Goal: Task Accomplishment & Management: Manage account settings

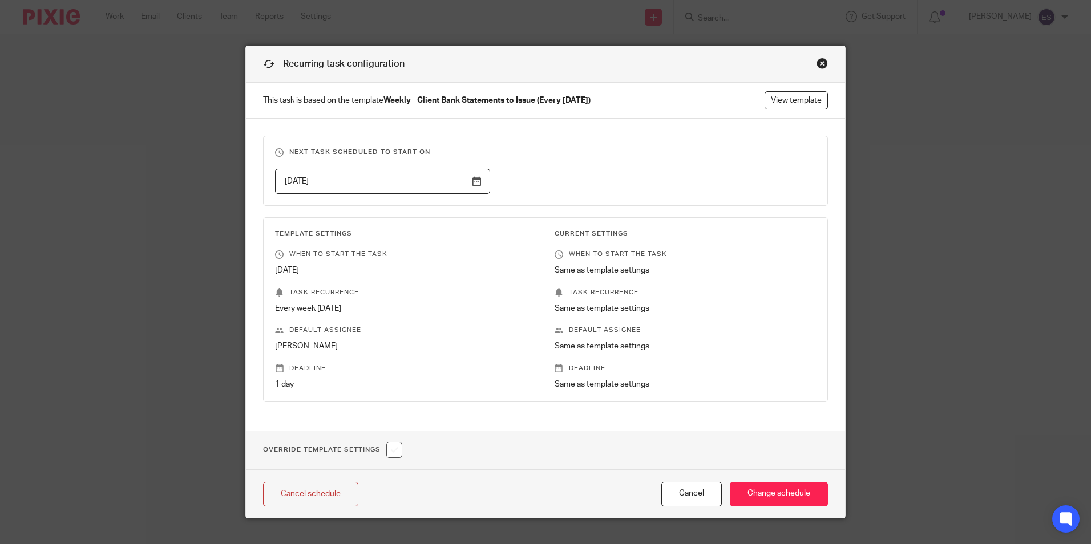
click at [820, 61] on div "Close this dialog window" at bounding box center [821, 63] width 11 height 11
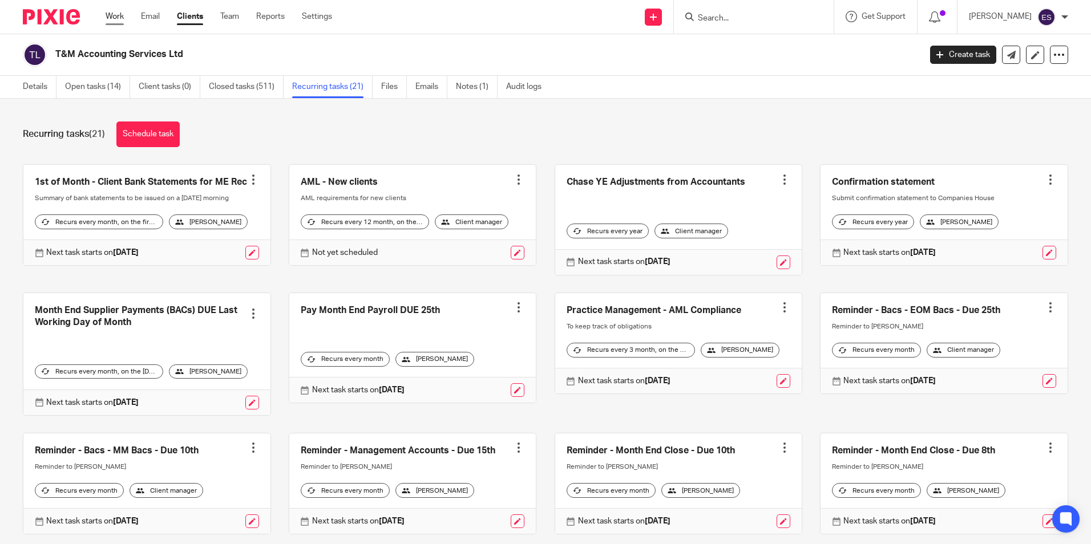
click at [124, 21] on link "Work" at bounding box center [115, 16] width 18 height 11
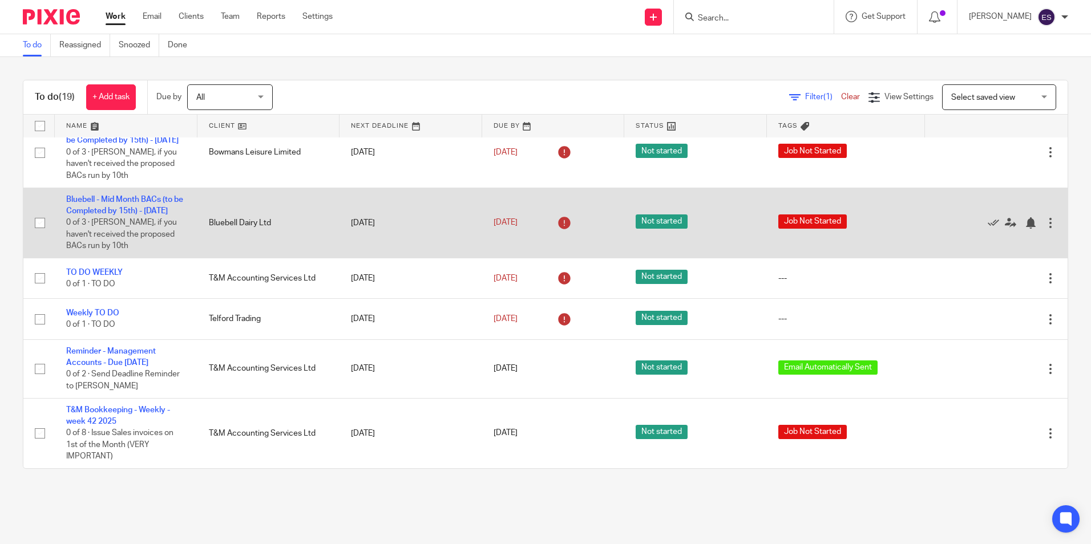
scroll to position [785, 0]
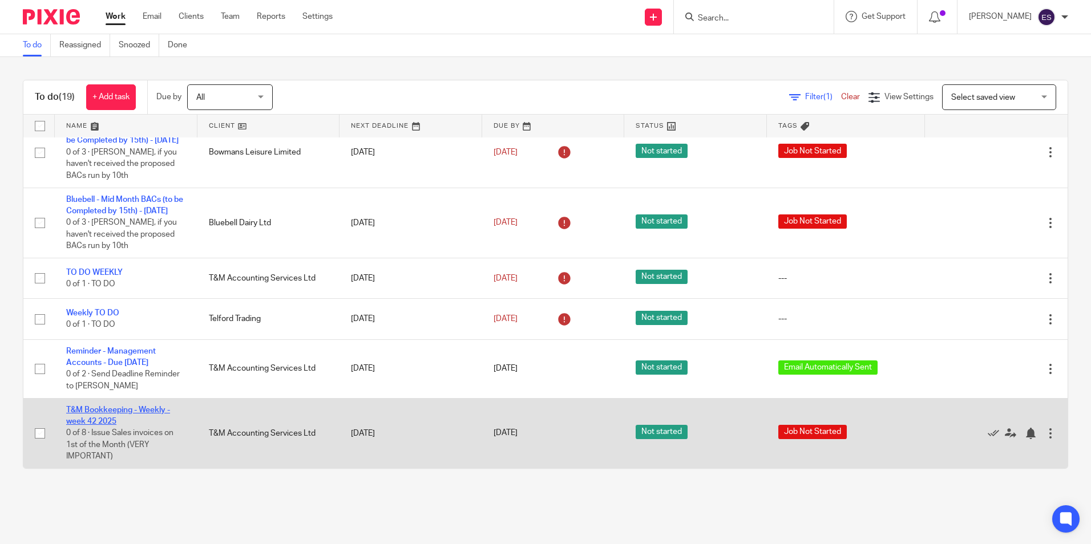
click at [127, 412] on link "T&M Bookkeeping - Weekly - week 42 2025" at bounding box center [118, 415] width 104 height 19
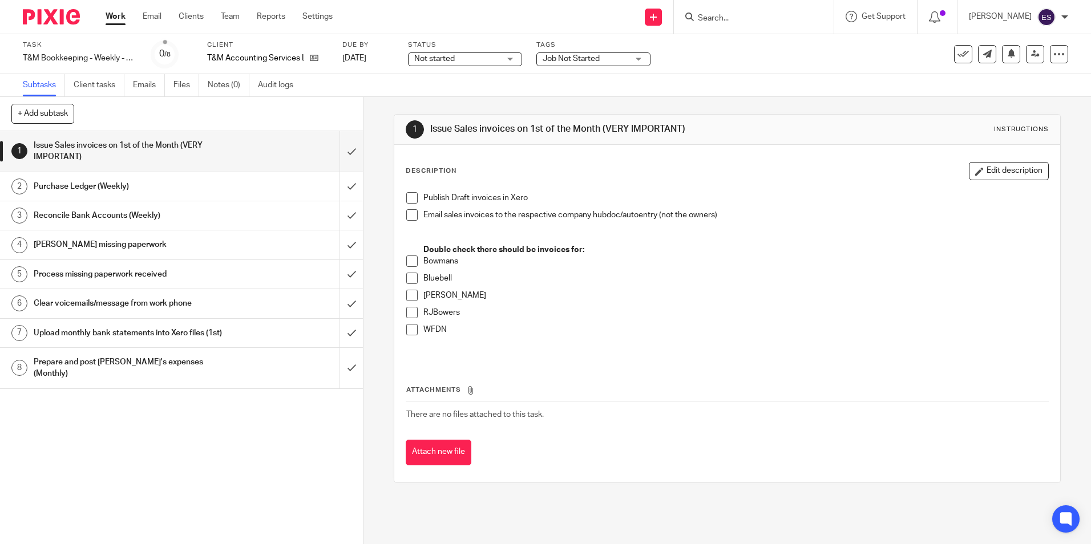
click at [90, 185] on h1 "Purchase Ledger (Weekly)" at bounding box center [132, 186] width 196 height 17
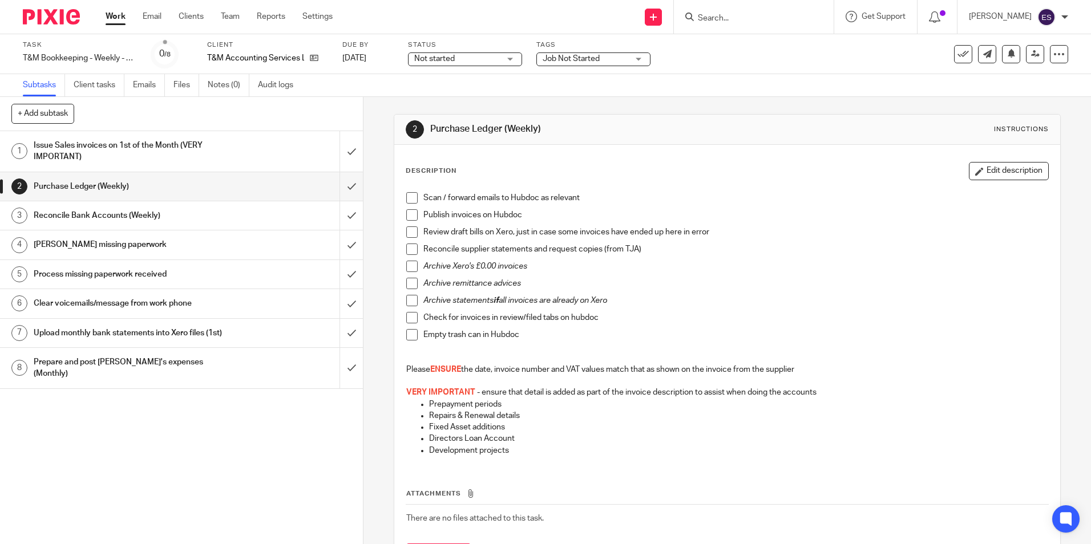
click at [90, 213] on h1 "Reconcile Bank Accounts (Weekly)" at bounding box center [132, 215] width 196 height 17
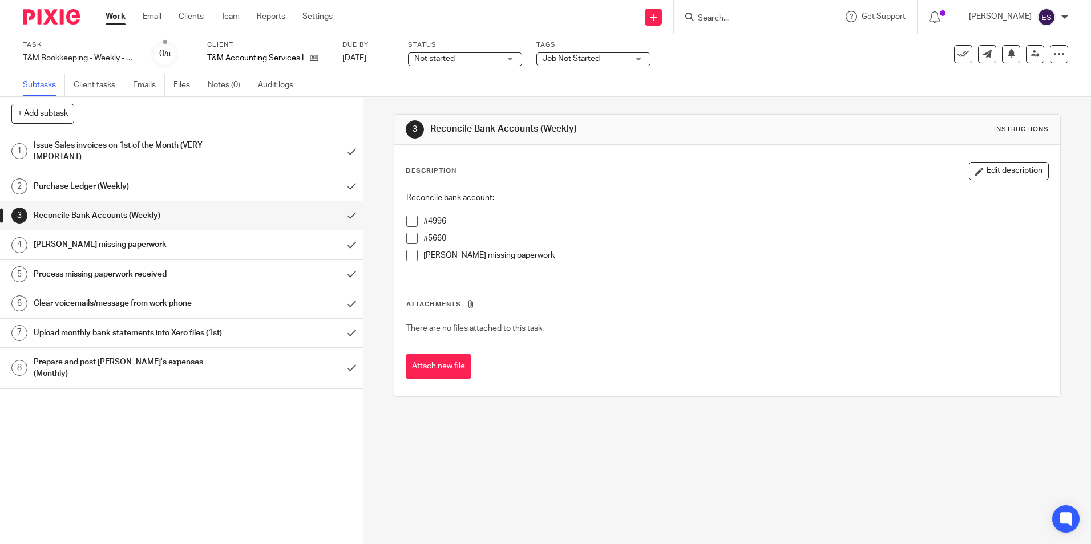
click at [88, 244] on h1 "[PERSON_NAME] missing paperwork" at bounding box center [132, 244] width 196 height 17
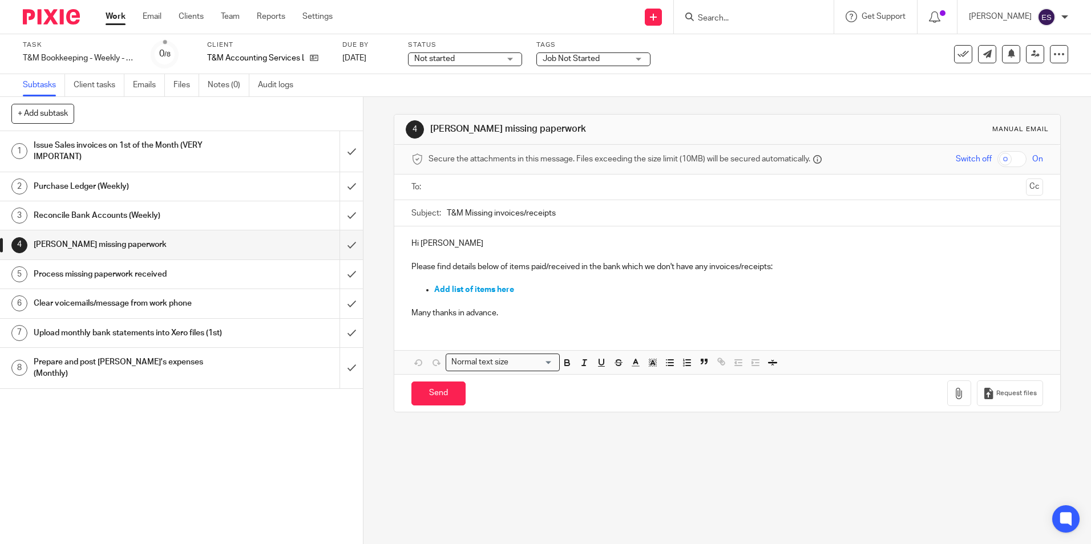
click at [123, 275] on h1 "Process missing paperwork received" at bounding box center [132, 274] width 196 height 17
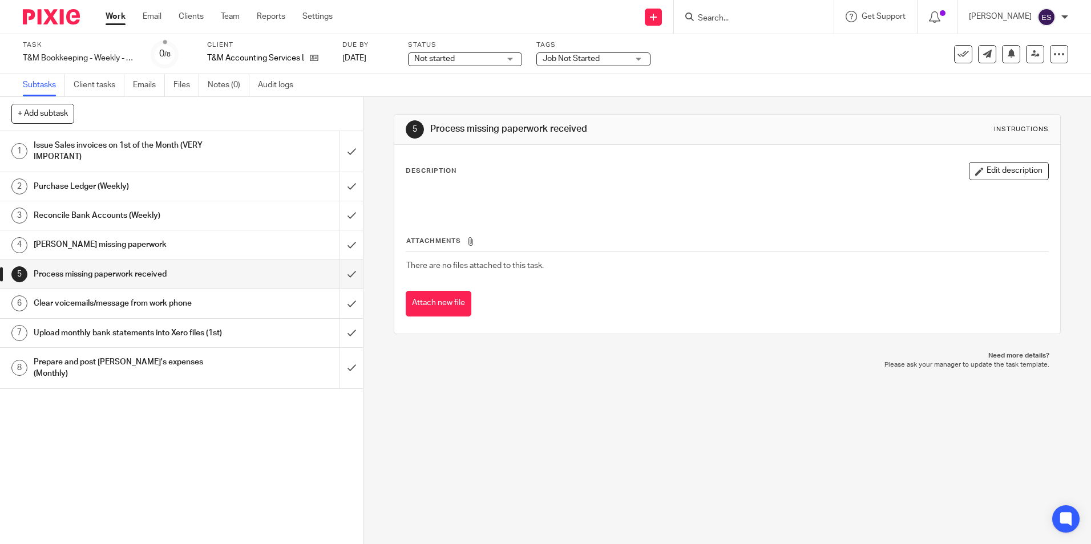
click at [121, 302] on h1 "Clear voicemails/message from work phone" at bounding box center [132, 303] width 196 height 17
click at [99, 335] on h1 "Upload monthly bank statements into Xero files (1st)" at bounding box center [132, 333] width 196 height 17
click at [60, 179] on h1 "Purchase Ledger (Weekly)" at bounding box center [132, 186] width 196 height 17
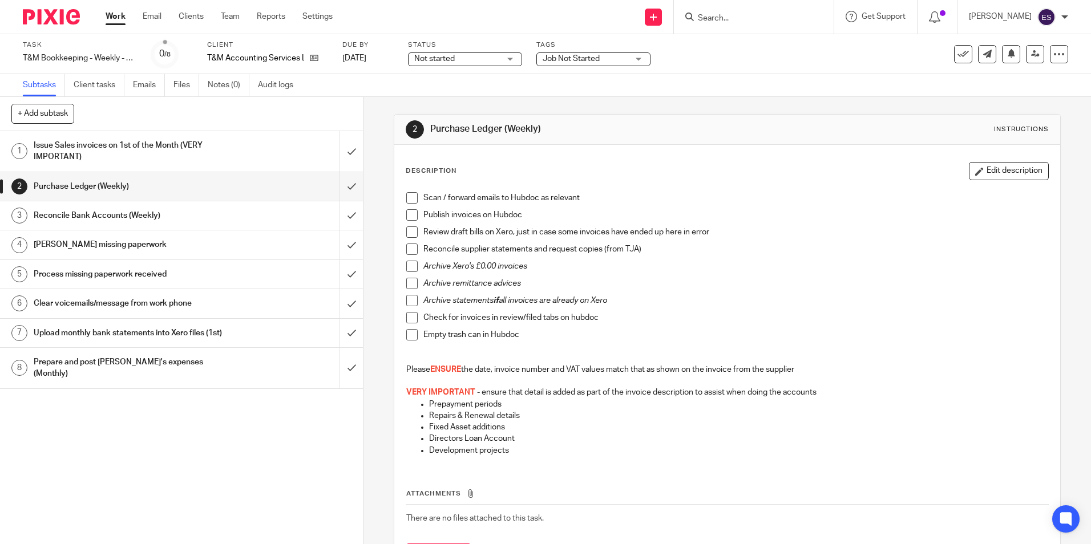
click at [408, 203] on span at bounding box center [411, 197] width 11 height 11
click at [408, 213] on span at bounding box center [411, 214] width 11 height 11
click at [132, 212] on h1 "Reconcile Bank Accounts (Weekly)" at bounding box center [132, 215] width 196 height 17
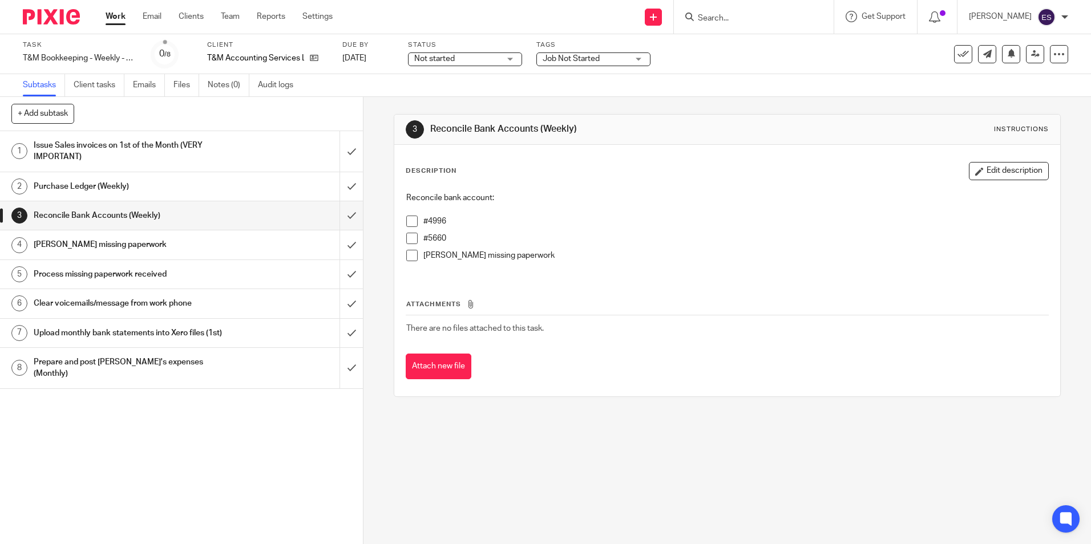
click at [122, 18] on link "Work" at bounding box center [116, 16] width 20 height 11
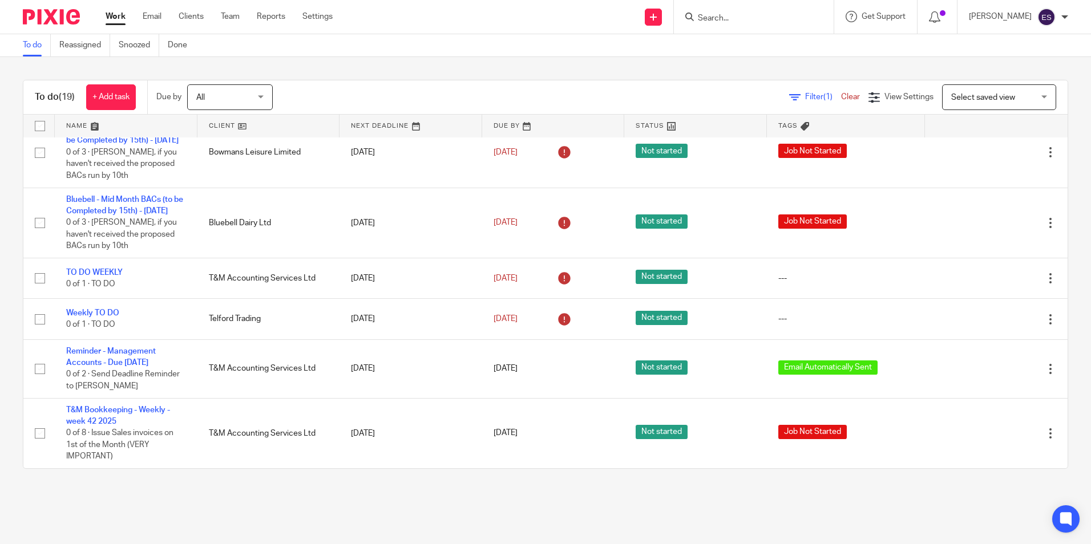
scroll to position [785, 0]
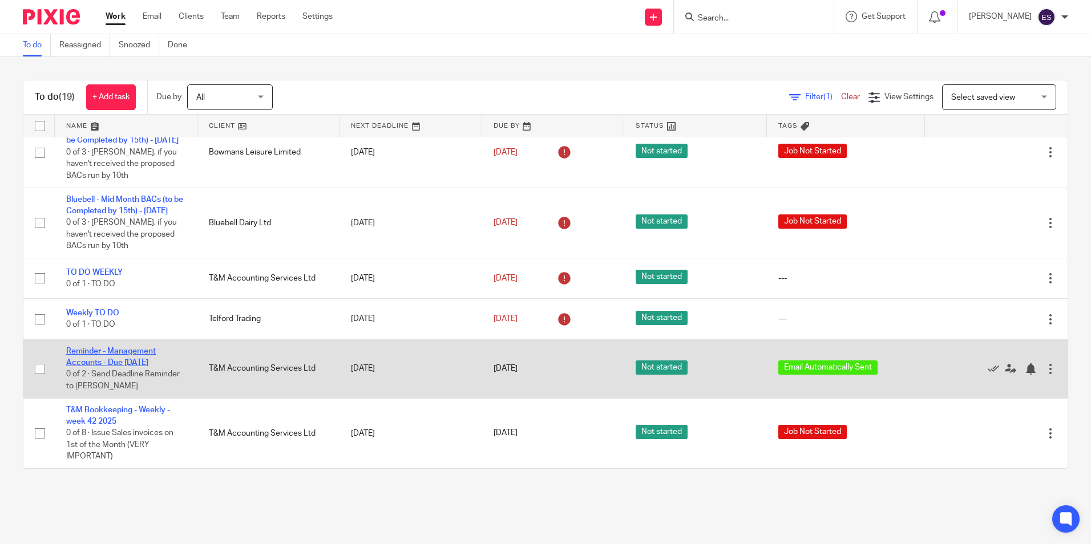
click at [132, 349] on link "Reminder - Management Accounts - Due [DATE]" at bounding box center [111, 356] width 90 height 19
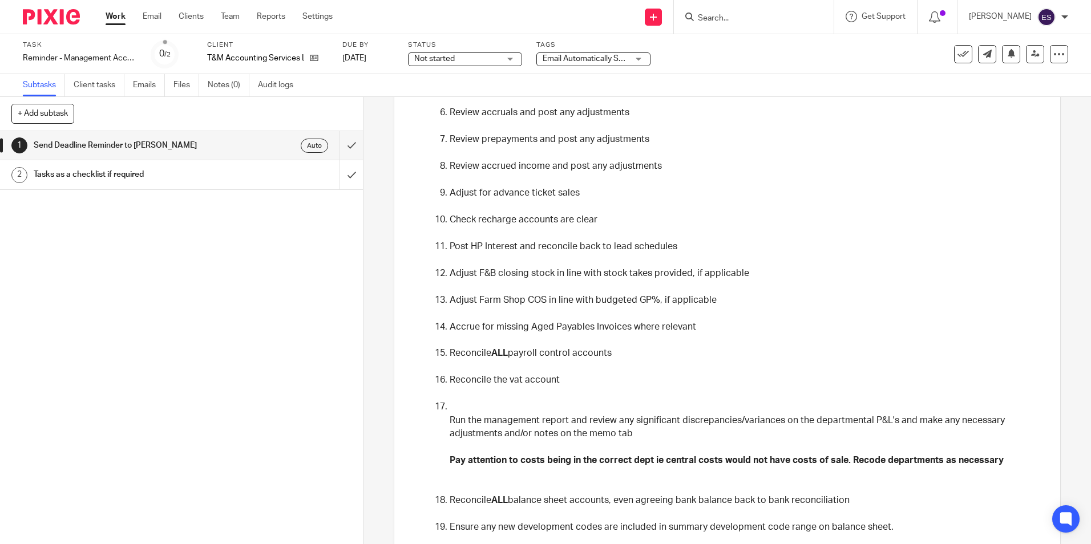
scroll to position [482, 0]
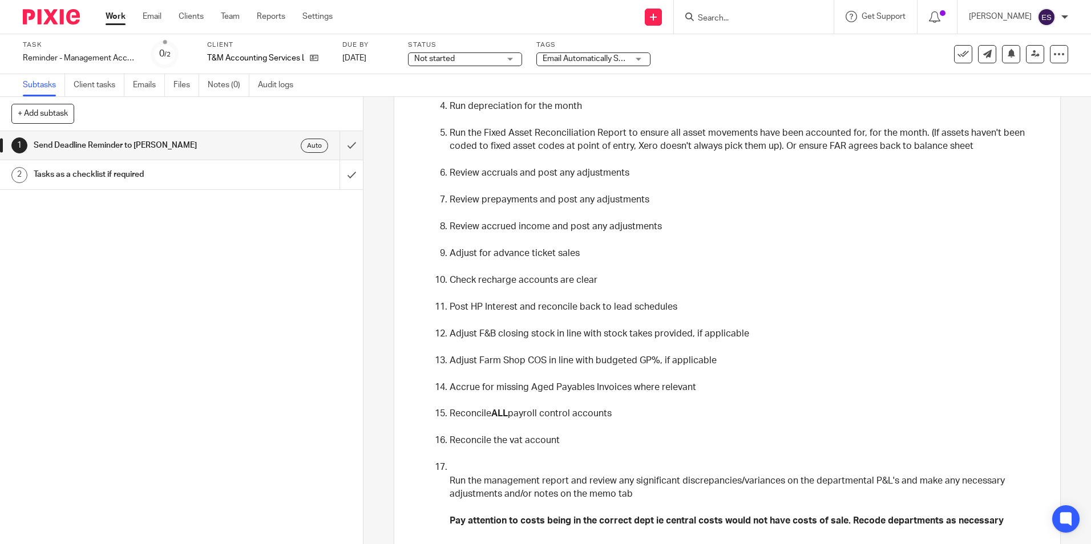
click at [98, 177] on h1 "Tasks as a checklist if required" at bounding box center [132, 174] width 196 height 17
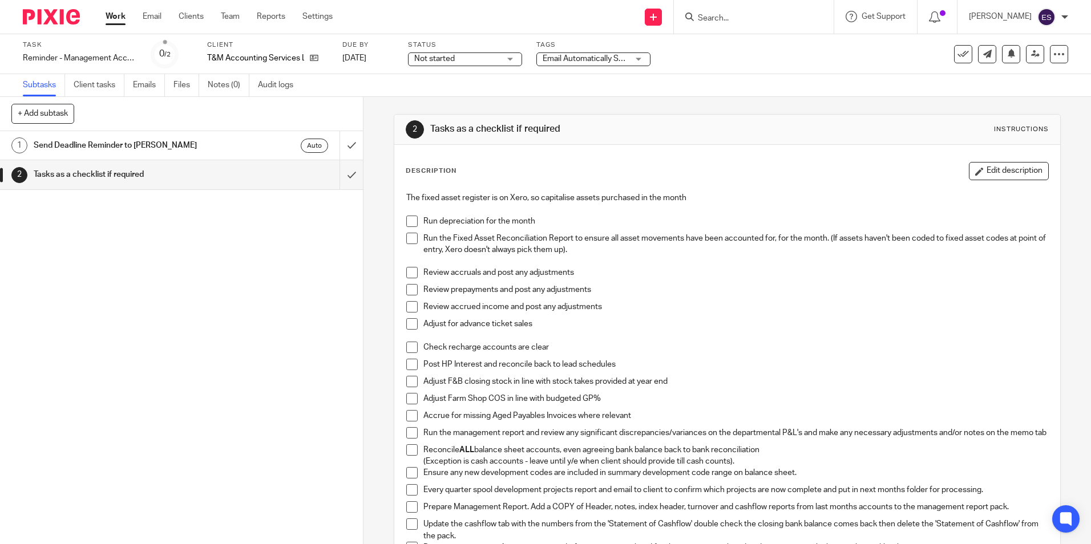
click at [94, 140] on h1 "Send Deadline Reminder to [PERSON_NAME]" at bounding box center [132, 145] width 196 height 17
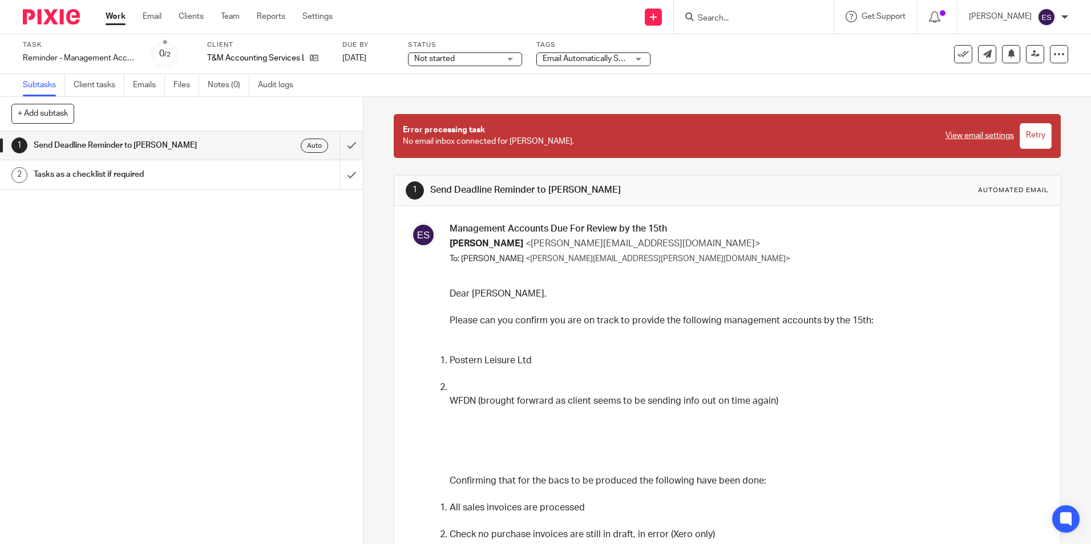
click at [112, 18] on link "Work" at bounding box center [116, 16] width 20 height 11
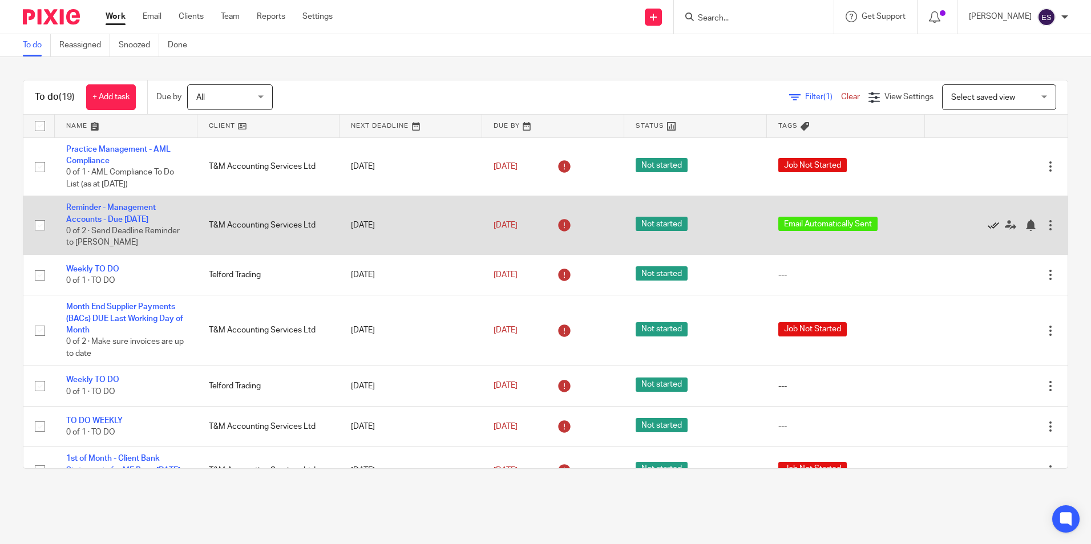
click at [987, 231] on icon at bounding box center [992, 225] width 11 height 11
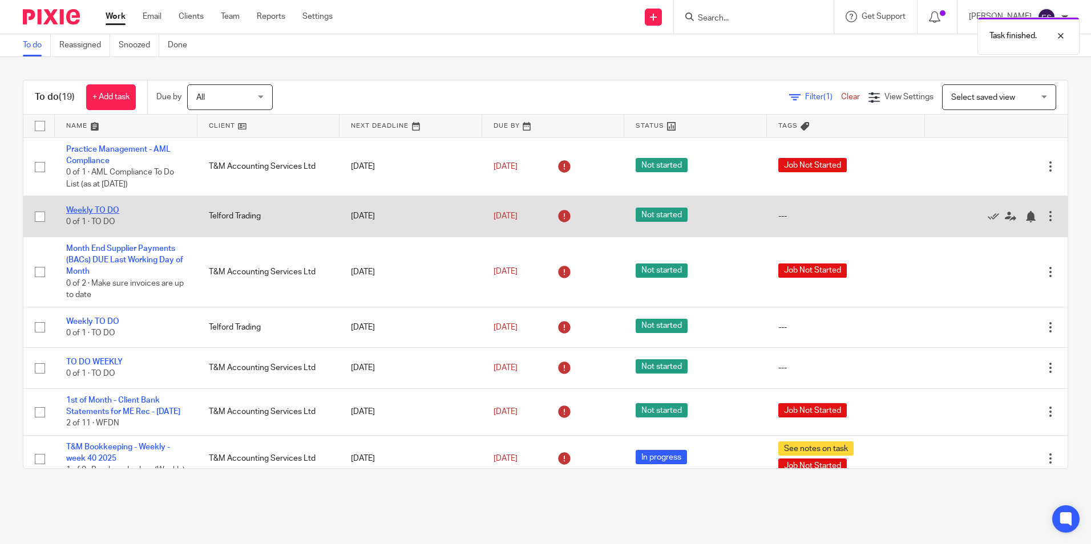
click at [102, 208] on link "Weekly TO DO" at bounding box center [92, 210] width 53 height 8
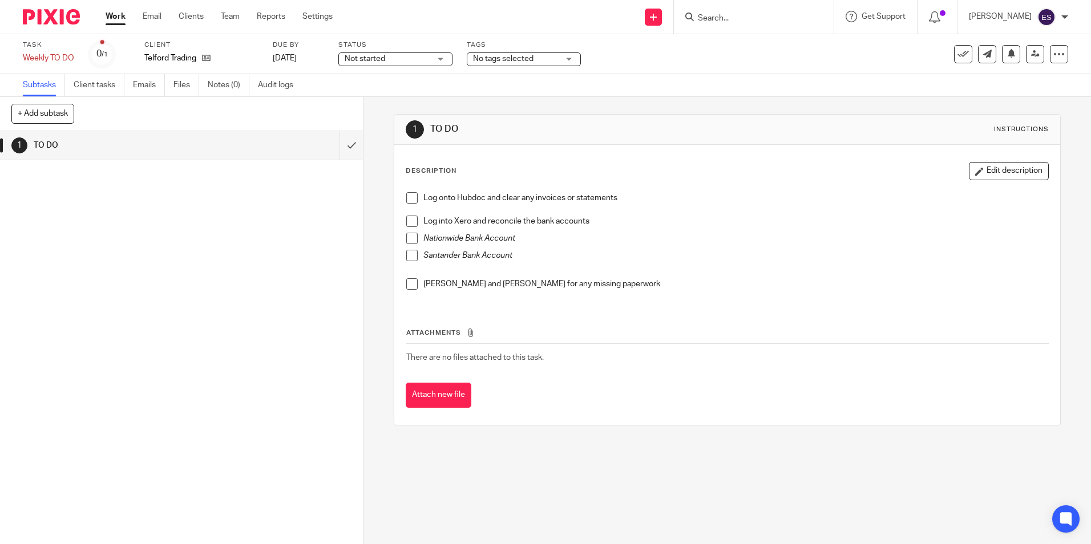
click at [116, 18] on link "Work" at bounding box center [116, 16] width 20 height 11
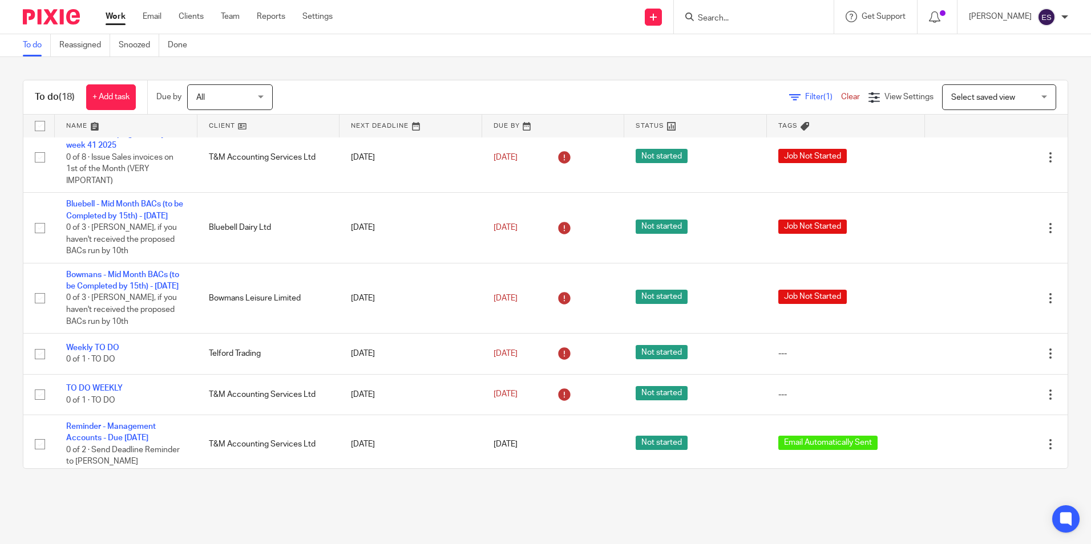
scroll to position [715, 0]
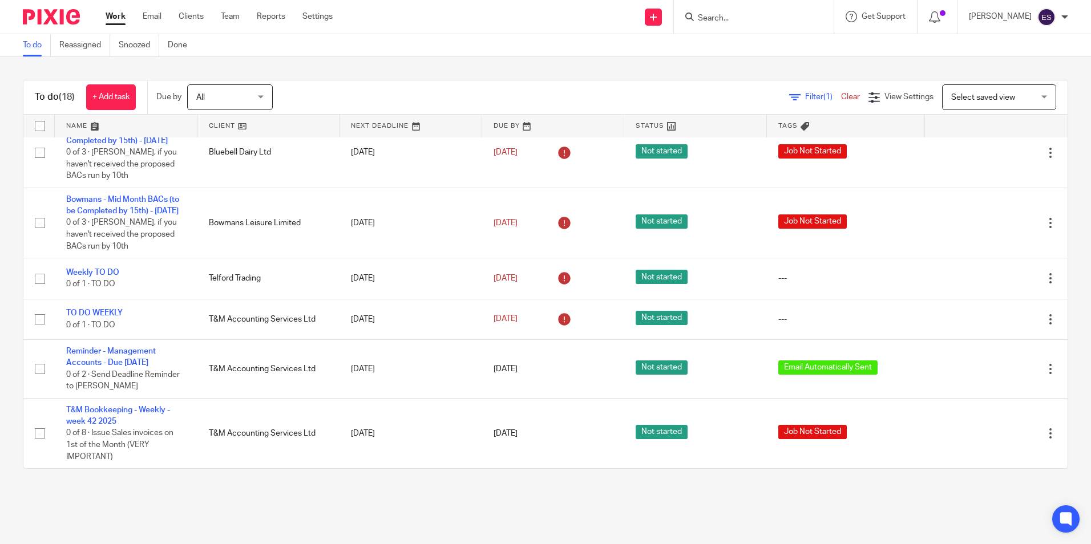
click at [747, 19] on input "Search" at bounding box center [747, 19] width 103 height 10
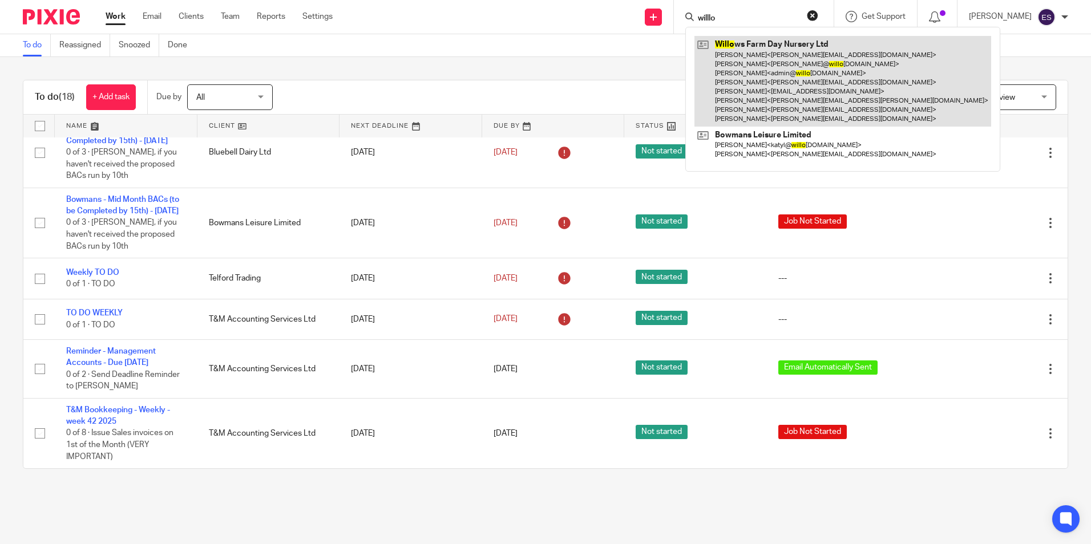
type input "willlo"
click at [750, 56] on link at bounding box center [842, 81] width 297 height 91
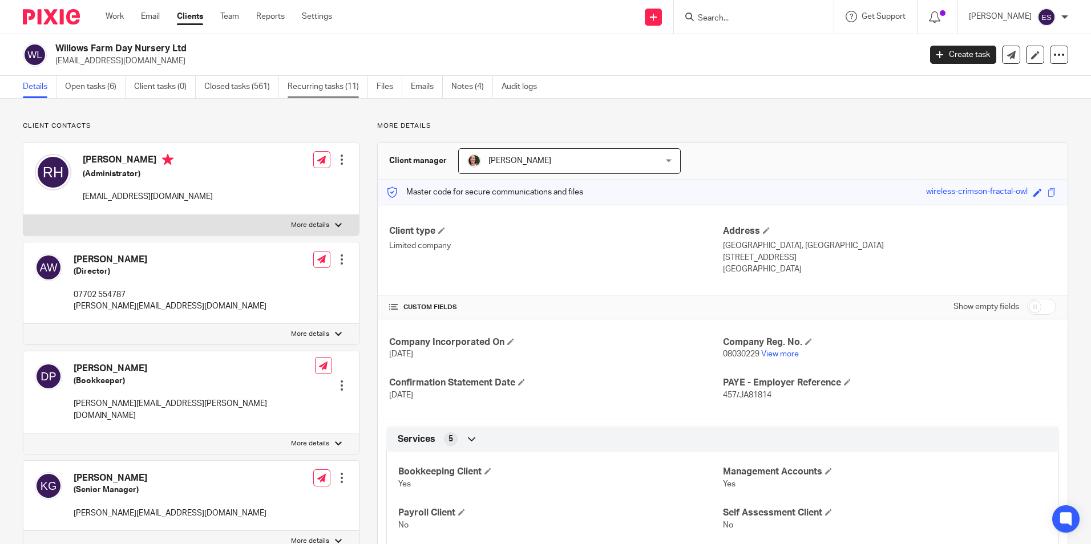
click at [303, 88] on link "Recurring tasks (11)" at bounding box center [327, 87] width 80 height 22
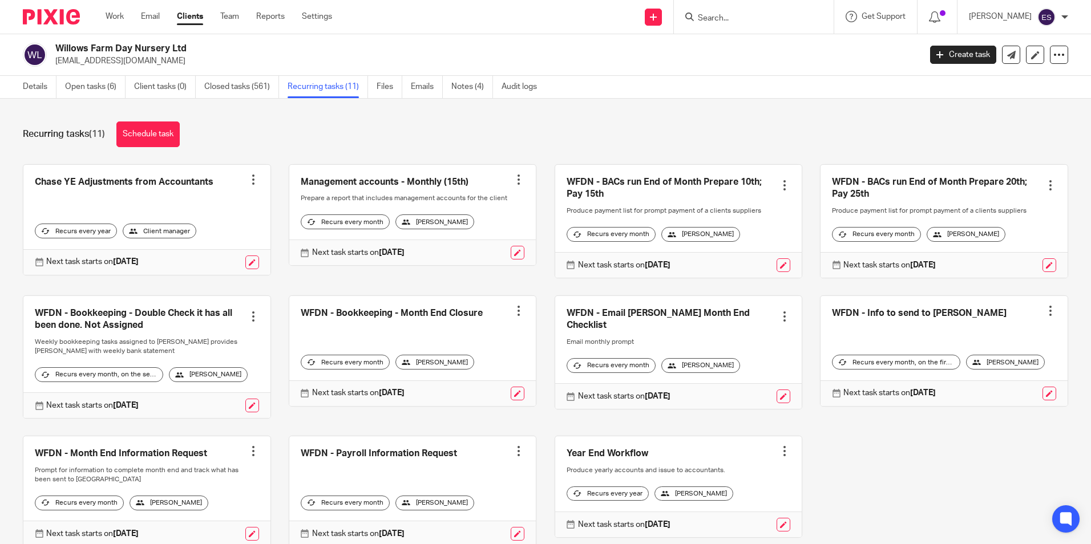
click at [601, 184] on link at bounding box center [678, 221] width 247 height 113
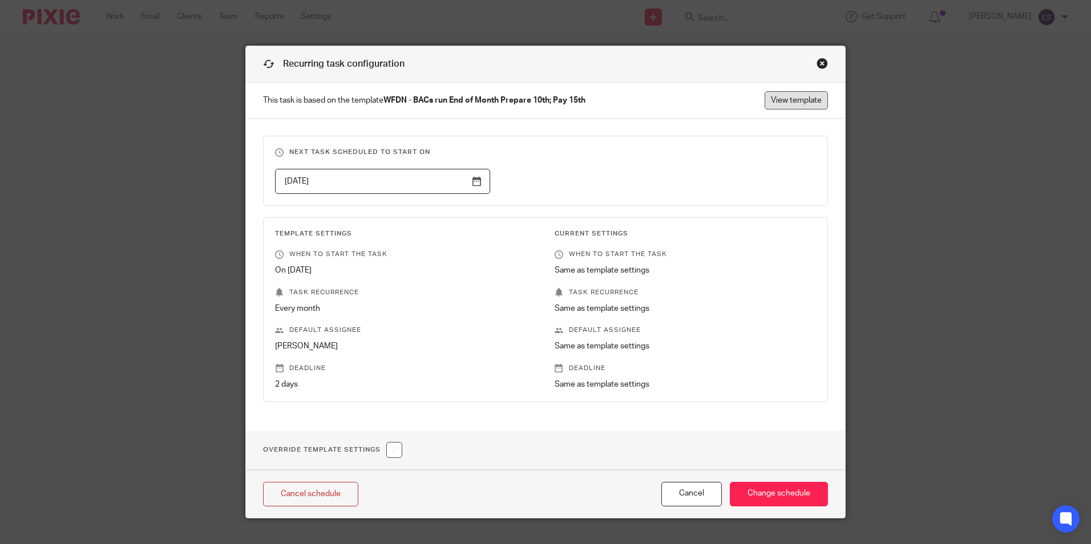
click at [797, 100] on link "View template" at bounding box center [795, 100] width 63 height 18
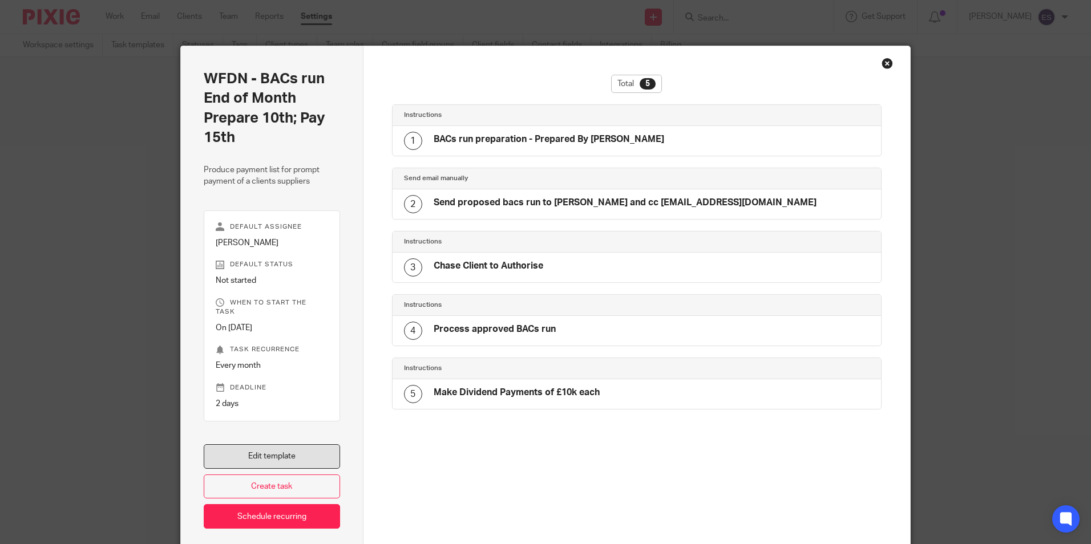
click at [280, 444] on link "Edit template" at bounding box center [272, 456] width 136 height 25
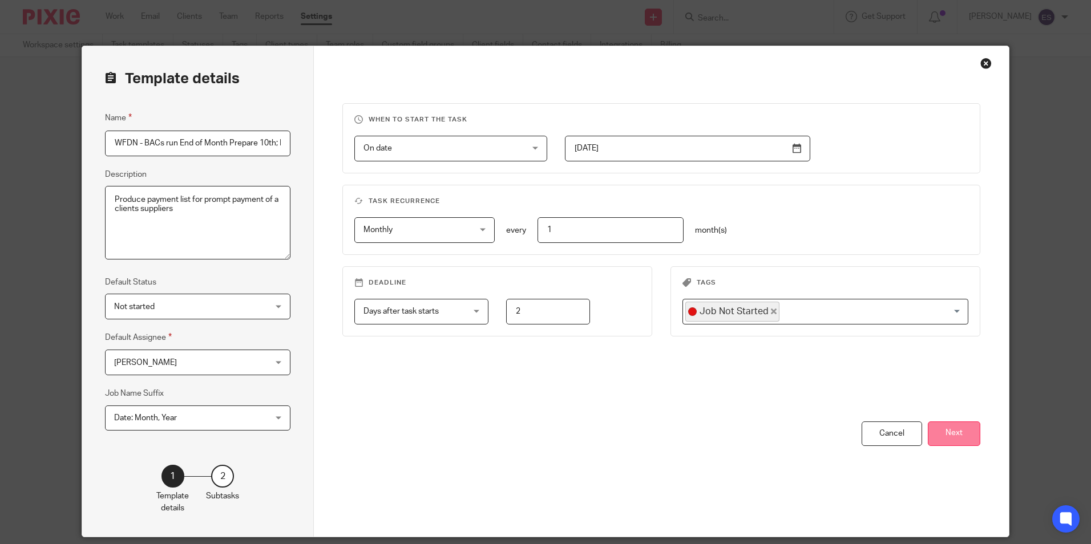
click at [941, 424] on button "Next" at bounding box center [953, 434] width 52 height 25
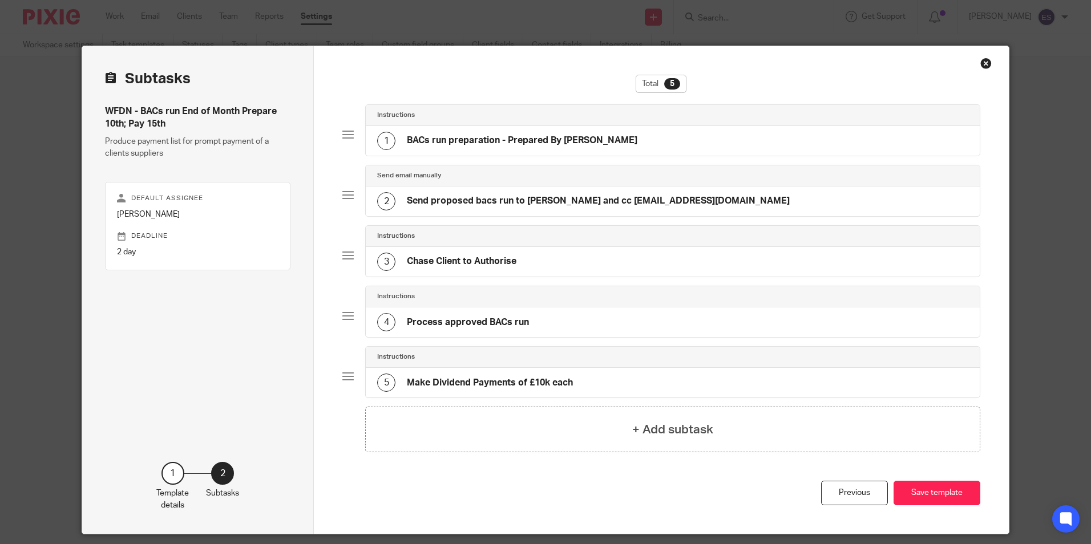
click at [568, 135] on h4 "BACs run preparation - Prepared By [PERSON_NAME]" at bounding box center [522, 141] width 230 height 12
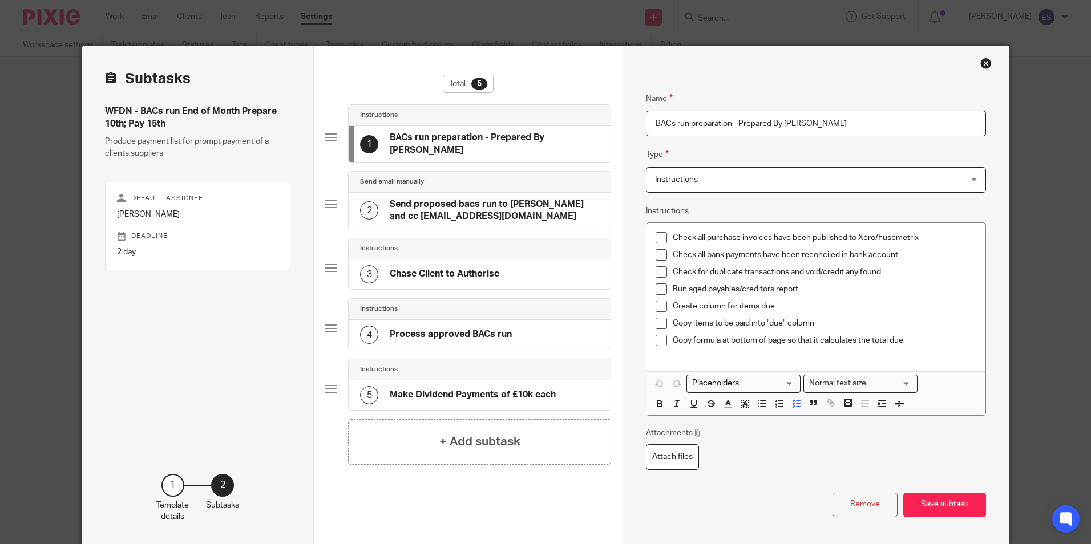
click at [480, 274] on h4 "Chase Client to Authorise" at bounding box center [445, 274] width 110 height 12
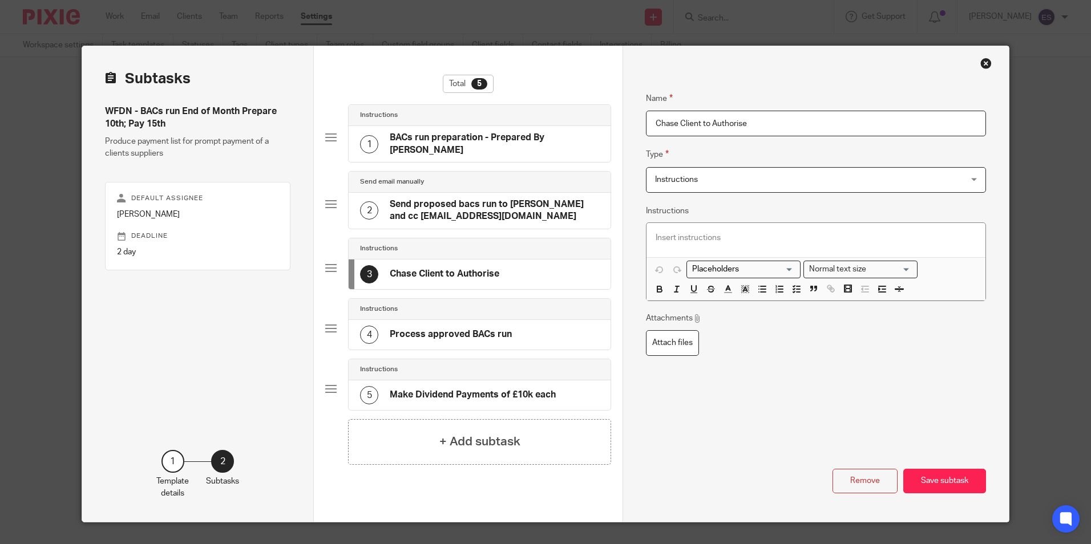
click at [484, 329] on h4 "Process approved BACs run" at bounding box center [451, 335] width 122 height 12
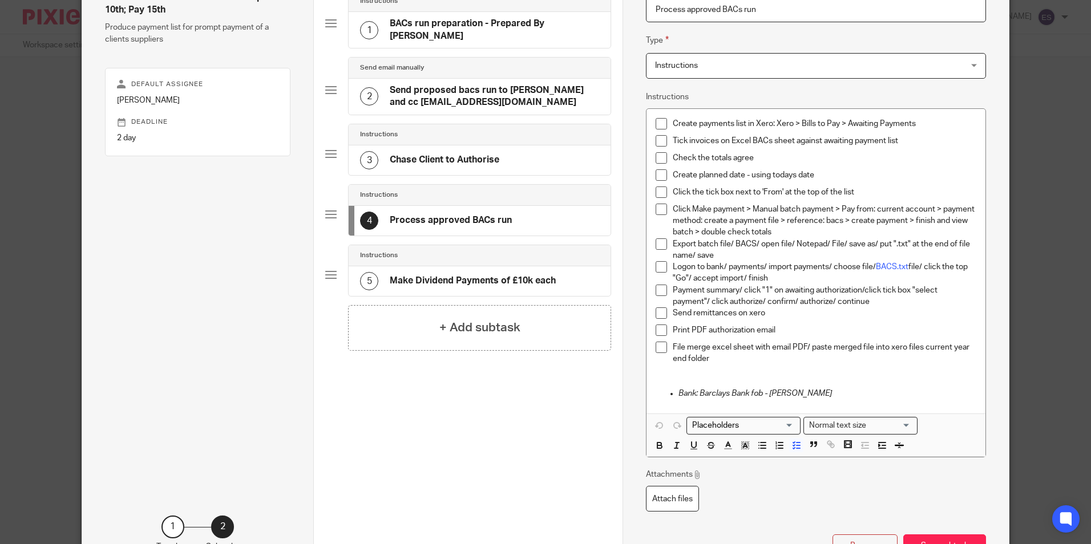
scroll to position [57, 0]
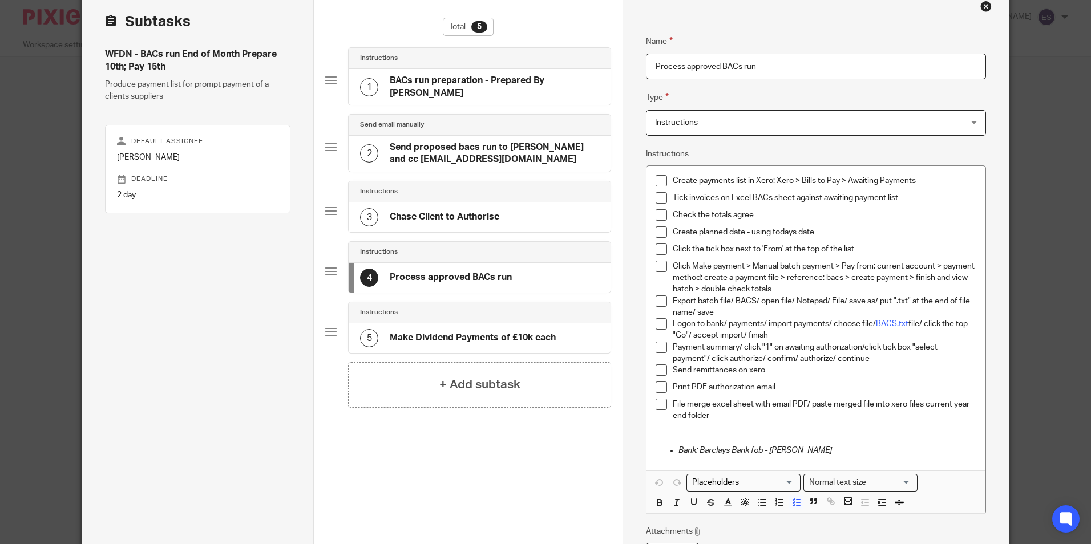
click at [489, 332] on h4 "Make Dividend Payments of £10k each" at bounding box center [473, 338] width 166 height 12
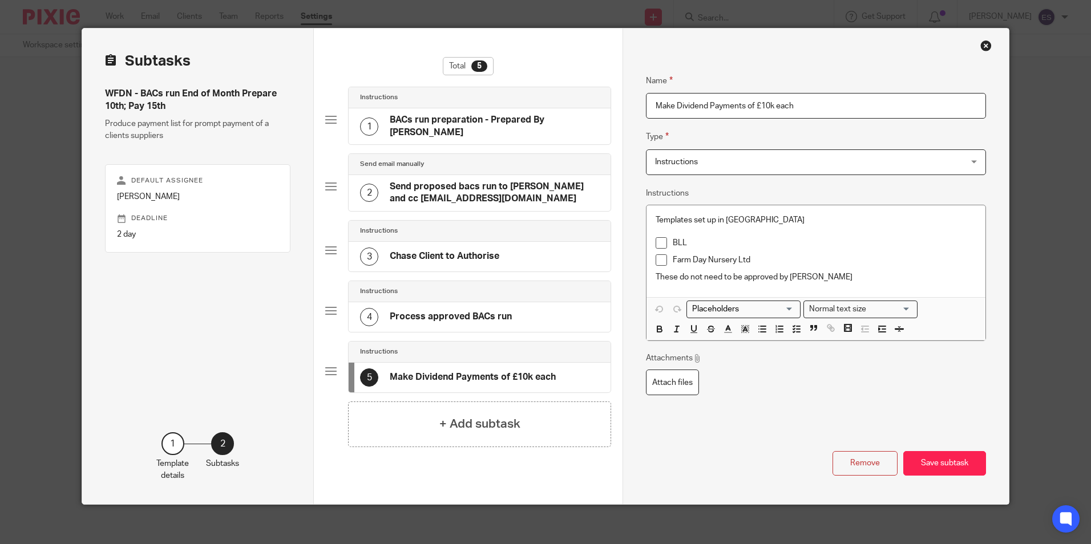
click at [472, 308] on div "4 Process approved BACs run" at bounding box center [436, 317] width 152 height 18
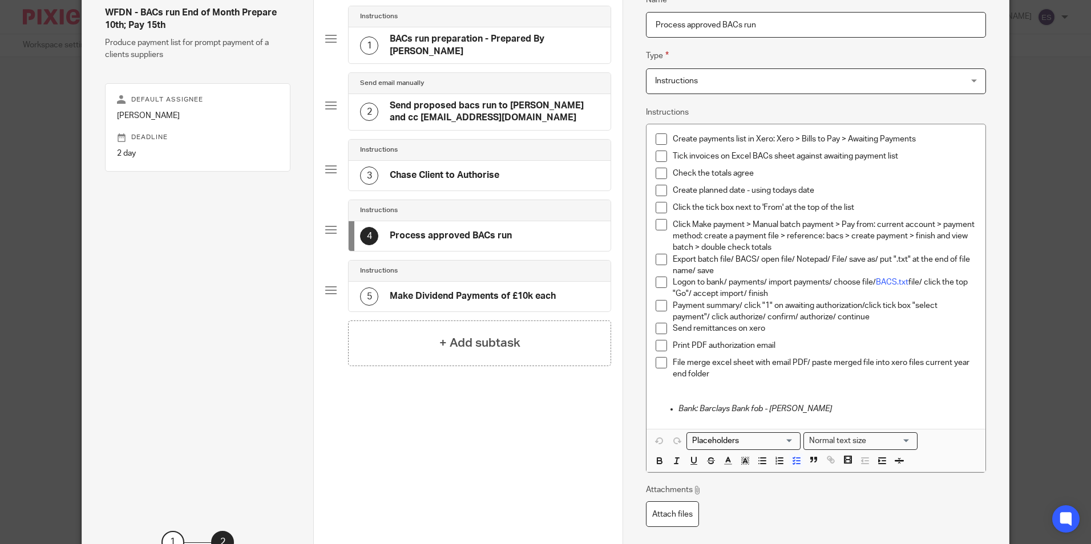
scroll to position [90, 0]
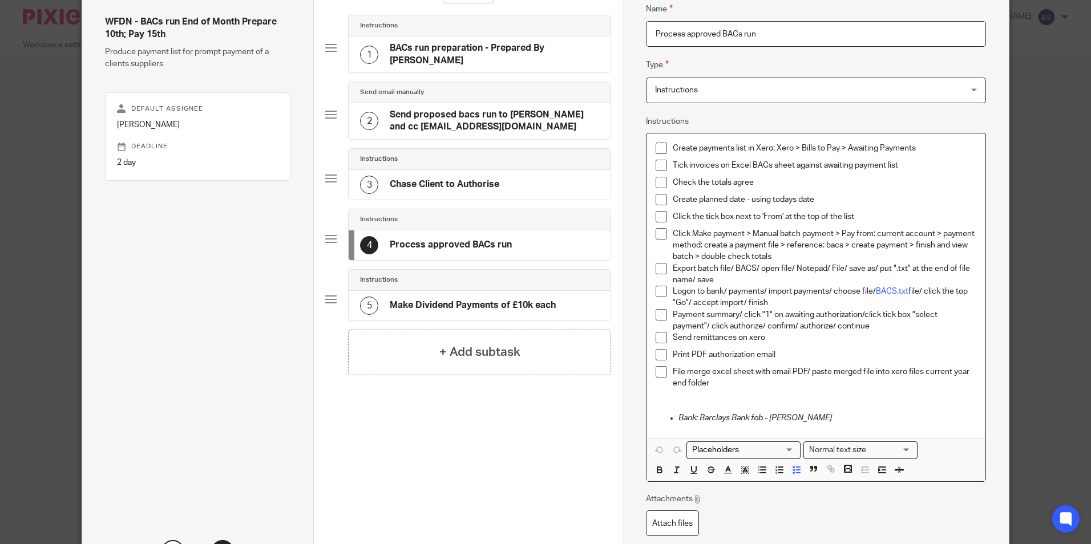
click at [657, 336] on span at bounding box center [660, 337] width 11 height 11
click at [658, 317] on span at bounding box center [660, 314] width 11 height 11
click at [655, 290] on span at bounding box center [660, 291] width 11 height 11
click at [657, 270] on span at bounding box center [660, 268] width 11 height 11
click at [660, 233] on span at bounding box center [660, 233] width 11 height 11
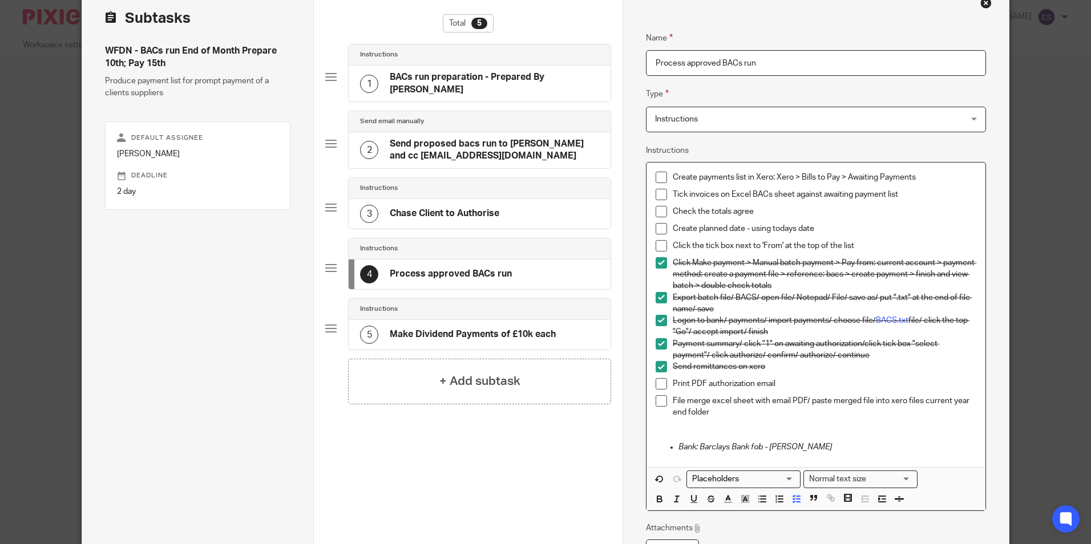
scroll to position [0, 0]
